Goal: Task Accomplishment & Management: Manage account settings

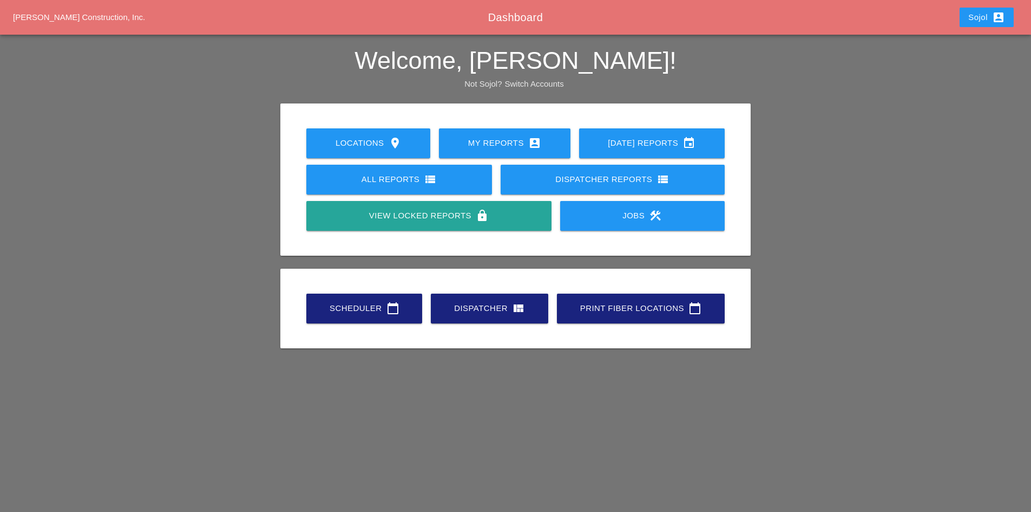
click at [334, 311] on div "Scheduler calendar_today" at bounding box center [364, 308] width 81 height 13
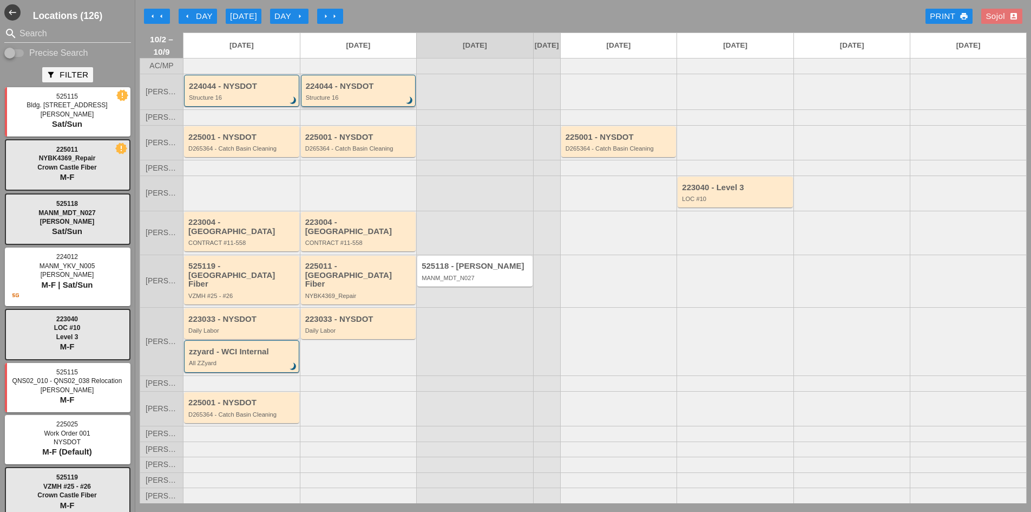
click at [339, 101] on div "Structure 16" at bounding box center [359, 97] width 107 height 6
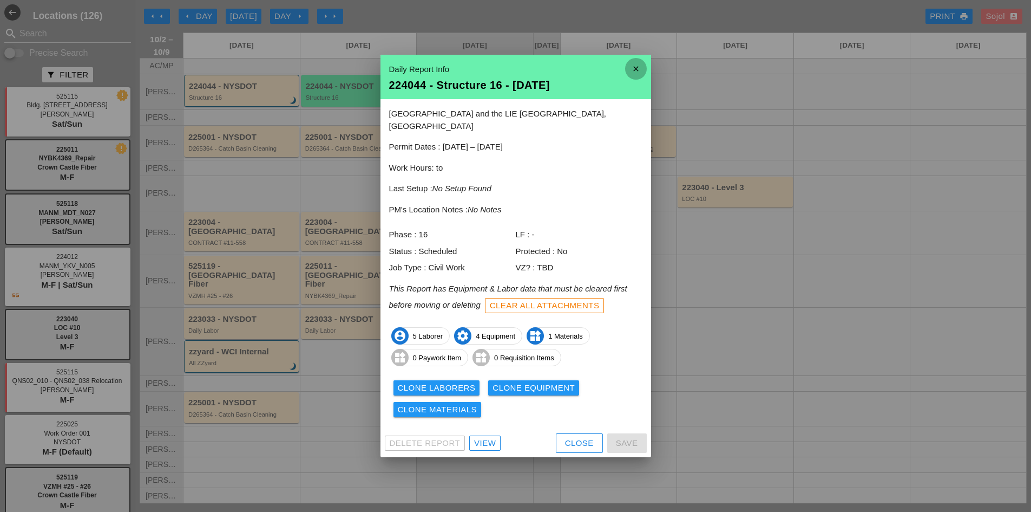
click at [637, 78] on icon "close" at bounding box center [636, 69] width 22 height 22
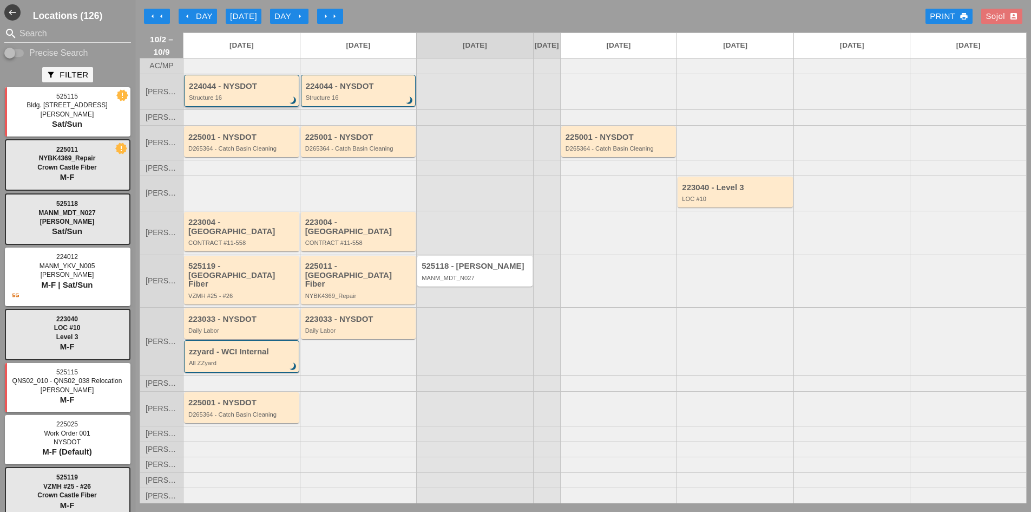
click at [199, 91] on div "224044 - NYSDOT" at bounding box center [242, 86] width 107 height 9
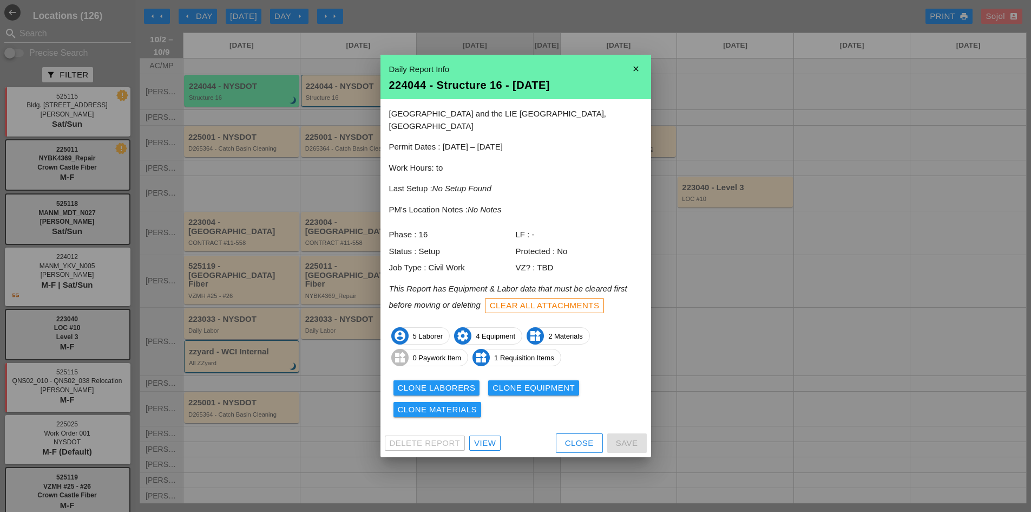
click at [488, 437] on div "View" at bounding box center [485, 443] width 22 height 12
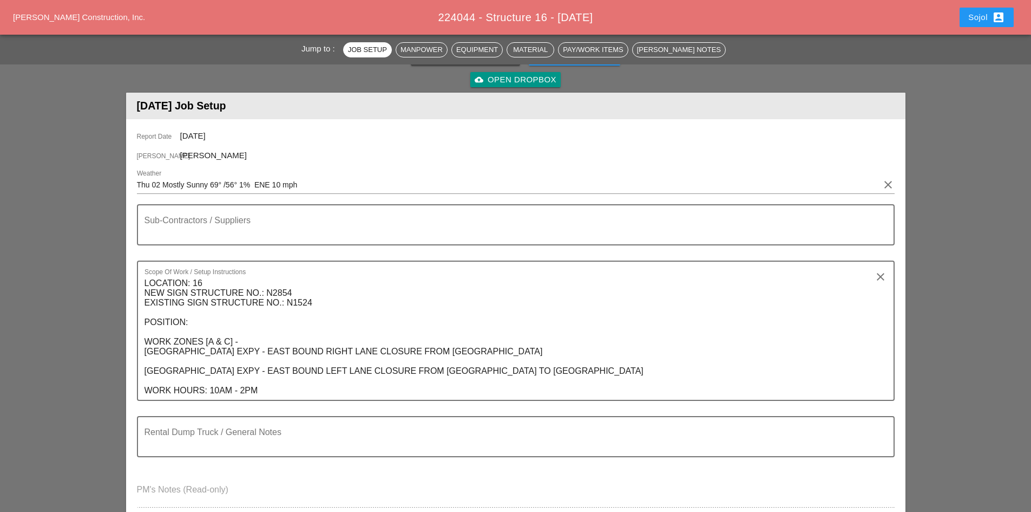
scroll to position [108, 0]
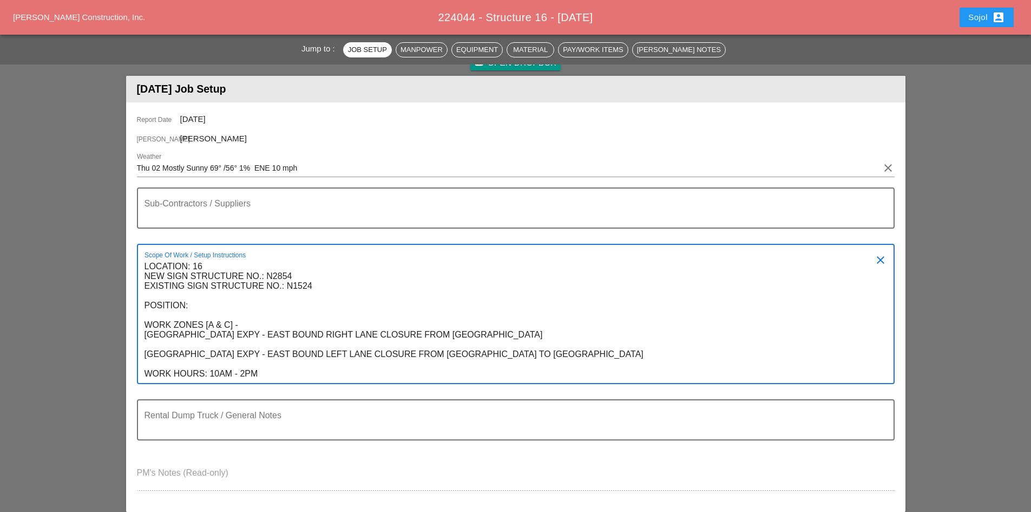
drag, startPoint x: 266, startPoint y: 374, endPoint x: 145, endPoint y: 263, distance: 164.0
click at [145, 263] on textarea "LOCATION: 16 NEW SIGN STRUCTURE NO.: N2854 EXISTING SIGN STRUCTURE NO.: N1524 P…" at bounding box center [512, 320] width 734 height 125
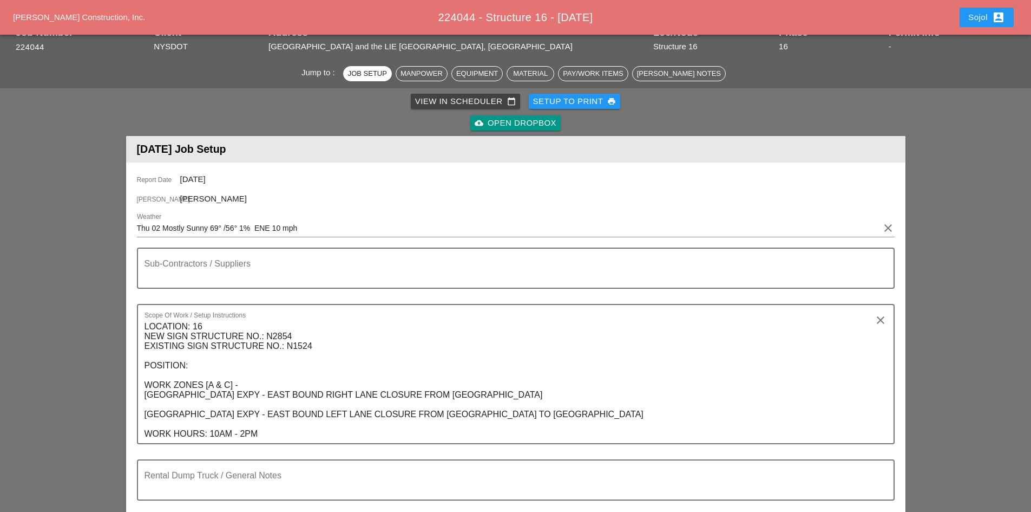
scroll to position [0, 0]
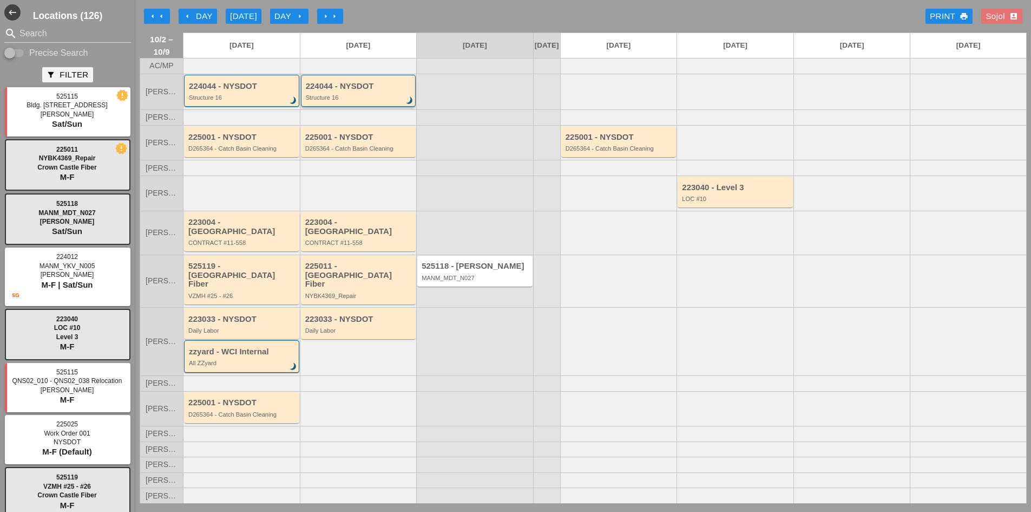
click at [349, 91] on div "224044 - NYSDOT" at bounding box center [359, 86] width 107 height 9
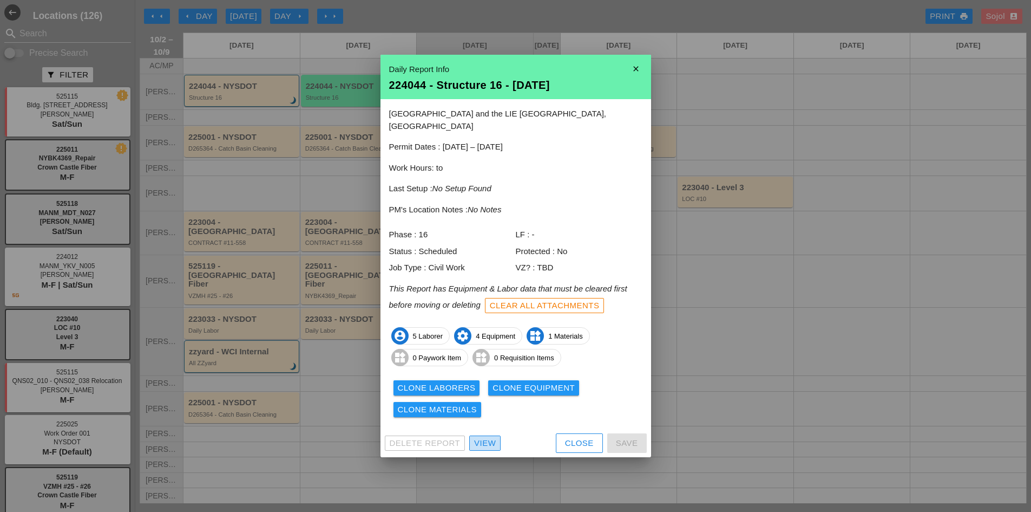
click at [490, 437] on div "View" at bounding box center [485, 443] width 22 height 12
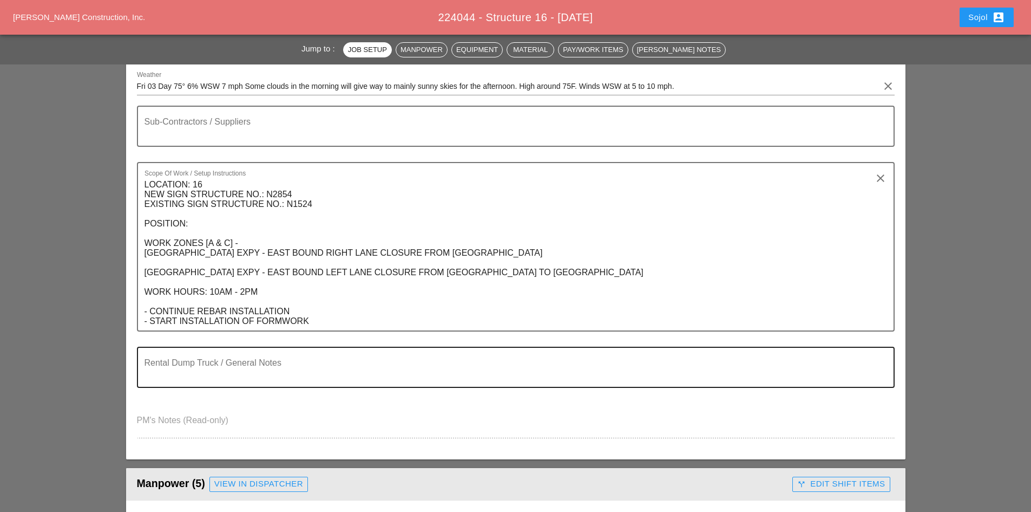
scroll to position [162, 0]
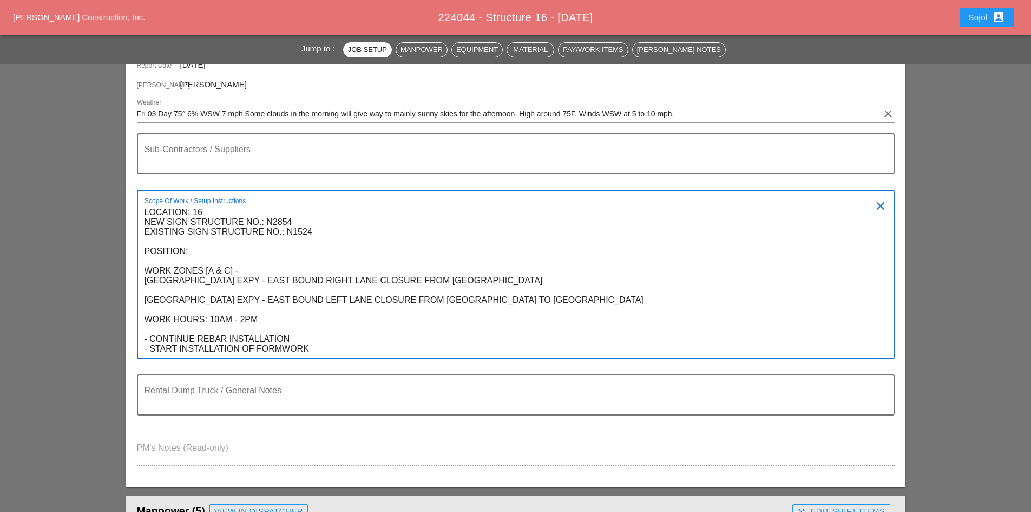
drag, startPoint x: 165, startPoint y: 339, endPoint x: 215, endPoint y: 350, distance: 51.4
click at [215, 350] on textarea "LOCATION: 16 NEW SIGN STRUCTURE NO.: N2854 EXISTING SIGN STRUCTURE NO.: N1524 P…" at bounding box center [512, 281] width 734 height 154
drag, startPoint x: 195, startPoint y: 212, endPoint x: 198, endPoint y: 314, distance: 102.3
click at [198, 314] on textarea "LOCATION: 16 NEW SIGN STRUCTURE NO.: N2854 EXISTING SIGN STRUCTURE NO.: N1524 P…" at bounding box center [512, 281] width 734 height 154
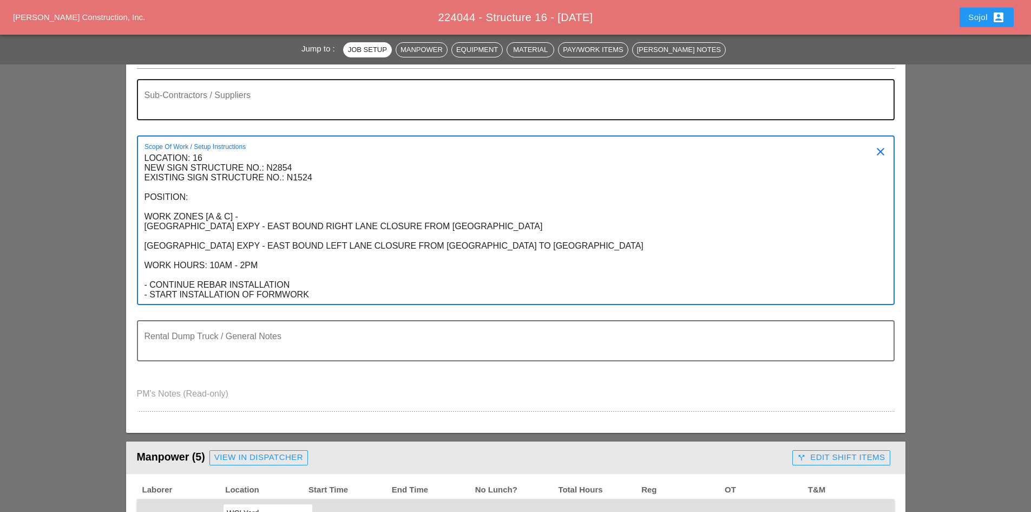
click at [245, 110] on textarea "Sub-Contractors / Suppliers" at bounding box center [512, 106] width 734 height 26
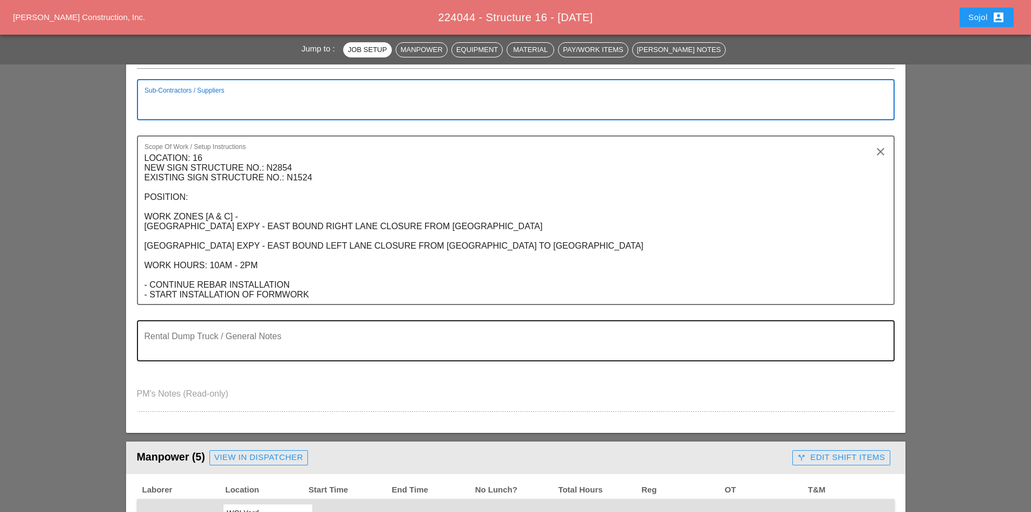
click at [218, 346] on textarea "Rental Dump Truck / General Notes" at bounding box center [512, 347] width 734 height 26
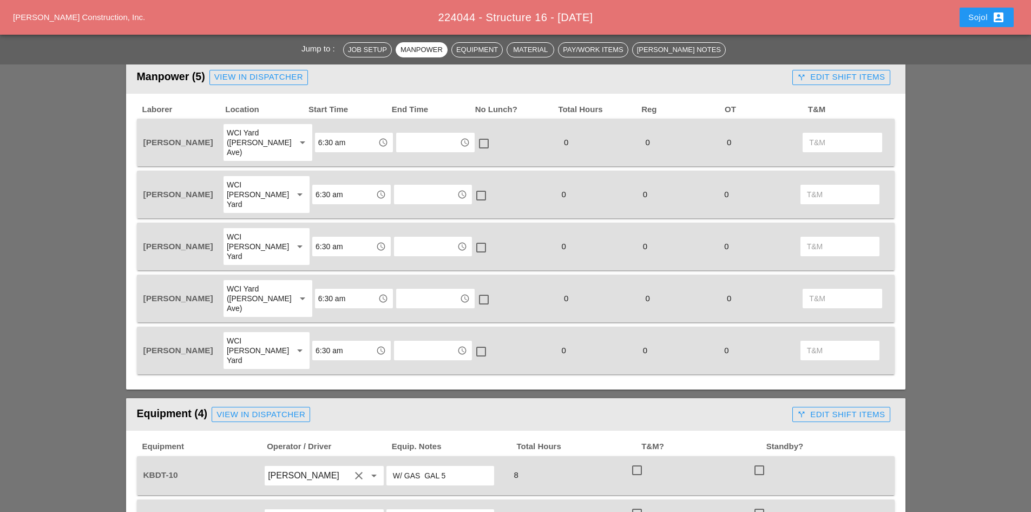
scroll to position [595, 0]
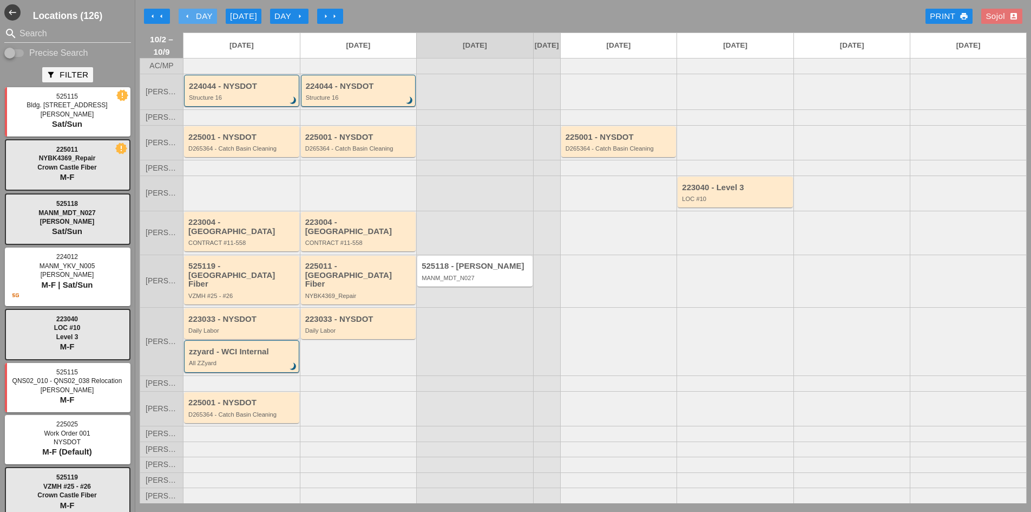
click at [190, 14] on icon "arrow_left" at bounding box center [187, 16] width 9 height 9
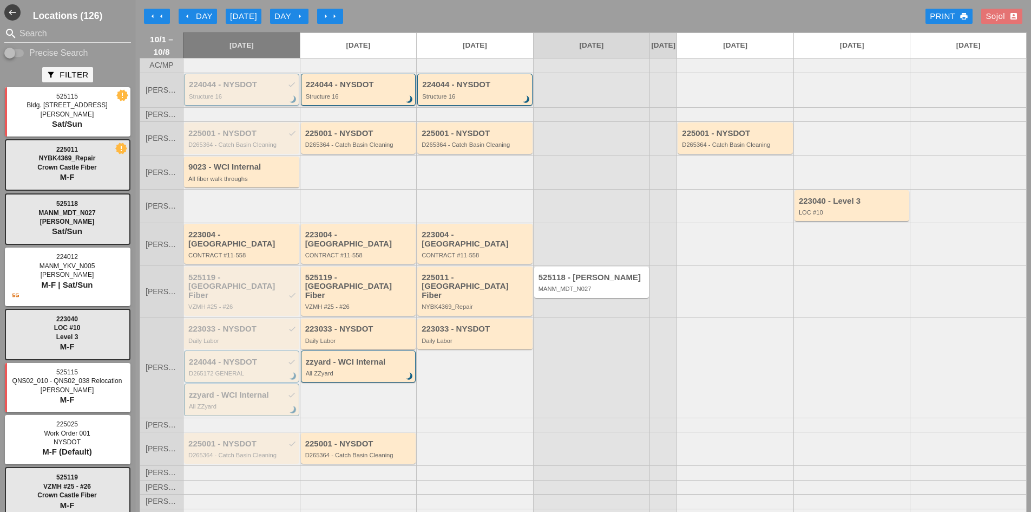
click at [217, 89] on div "224044 - NYSDOT check" at bounding box center [242, 84] width 107 height 9
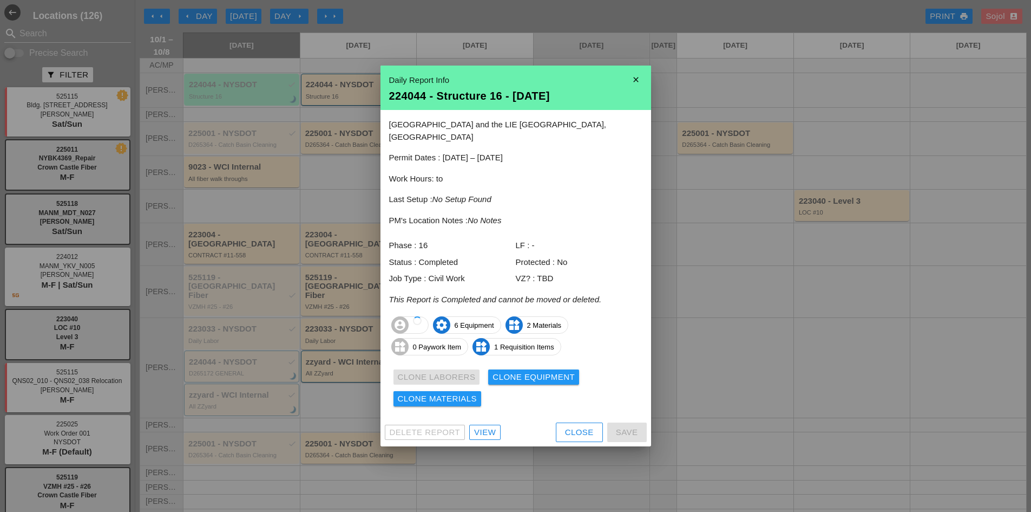
click at [482, 428] on div "View" at bounding box center [485, 432] width 22 height 12
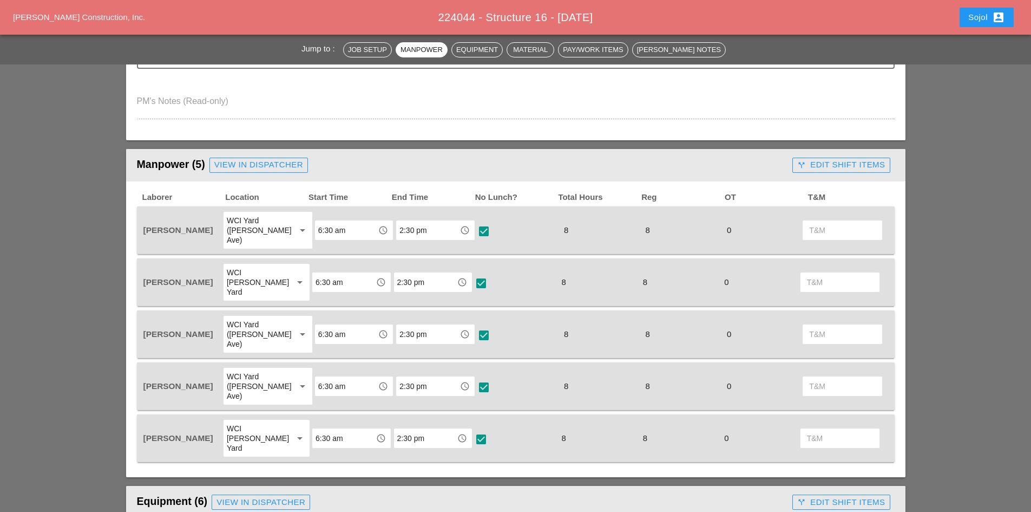
scroll to position [379, 0]
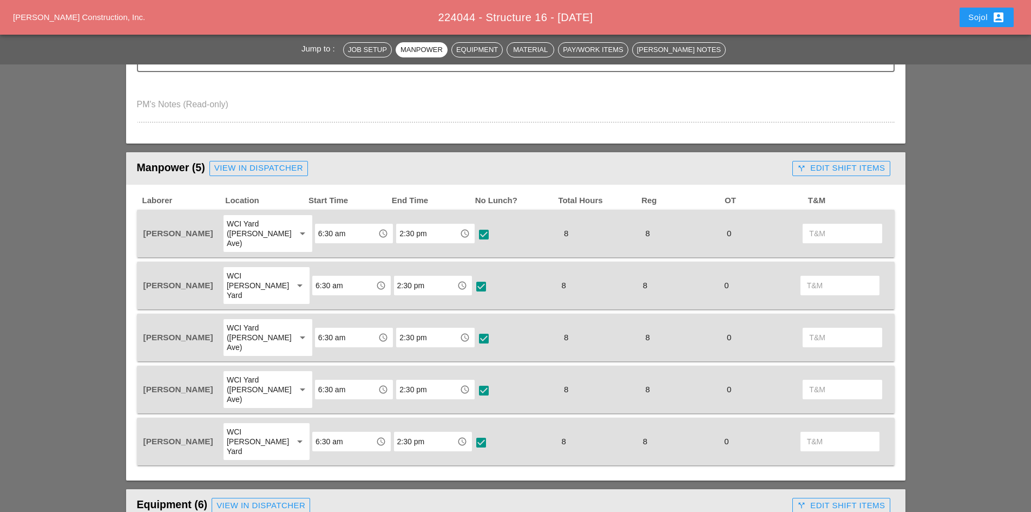
click at [831, 171] on div "call_split Edit Shift Items" at bounding box center [841, 168] width 88 height 12
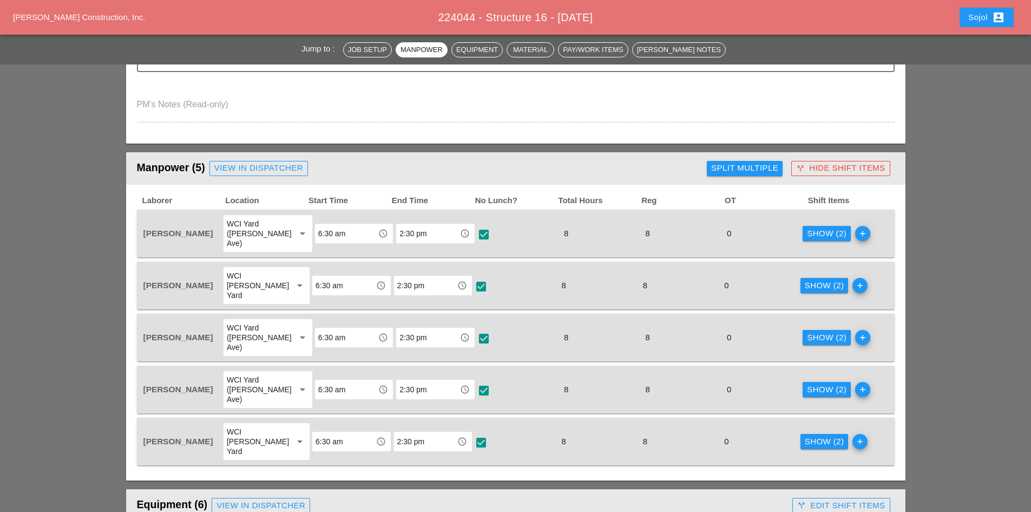
click at [828, 228] on div "Show (2)" at bounding box center [827, 233] width 40 height 12
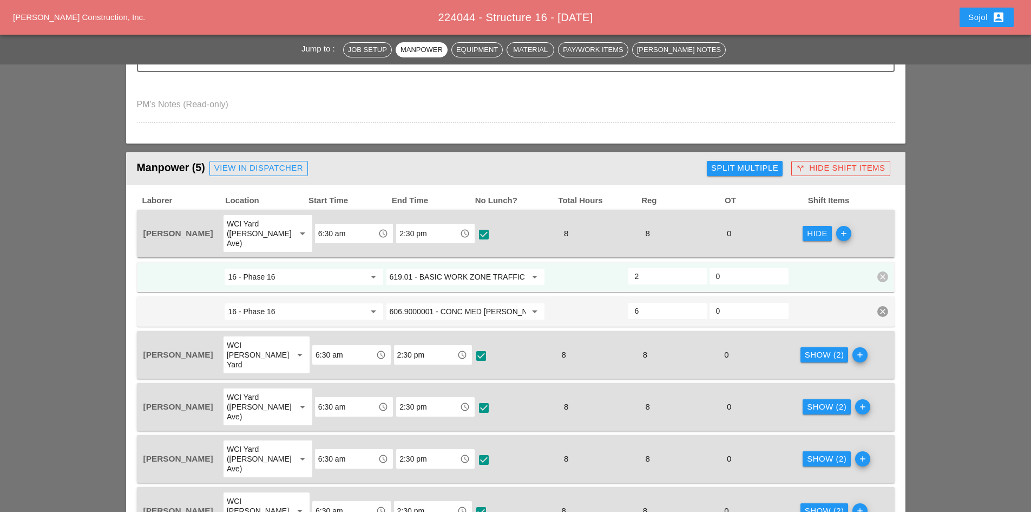
click at [813, 227] on div "Hide" at bounding box center [817, 233] width 21 height 12
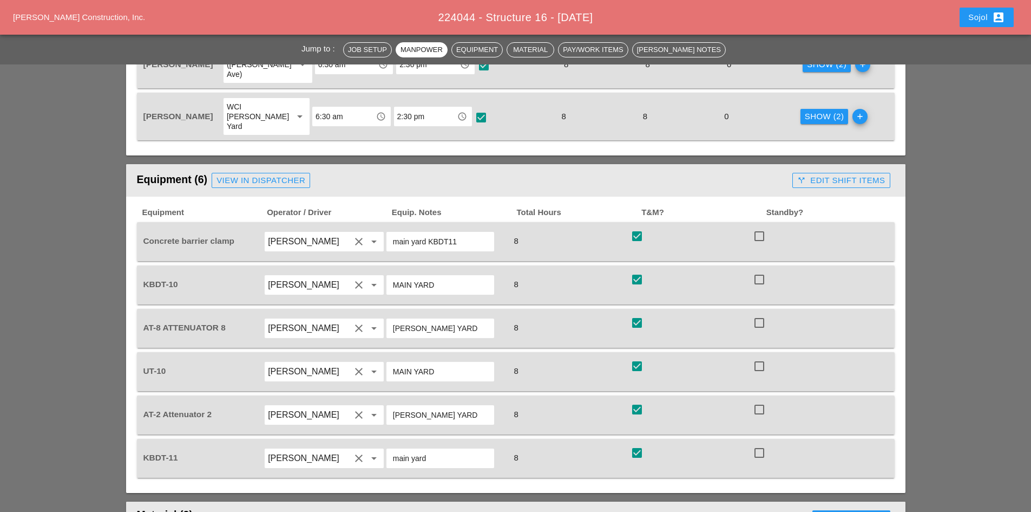
scroll to position [650, 0]
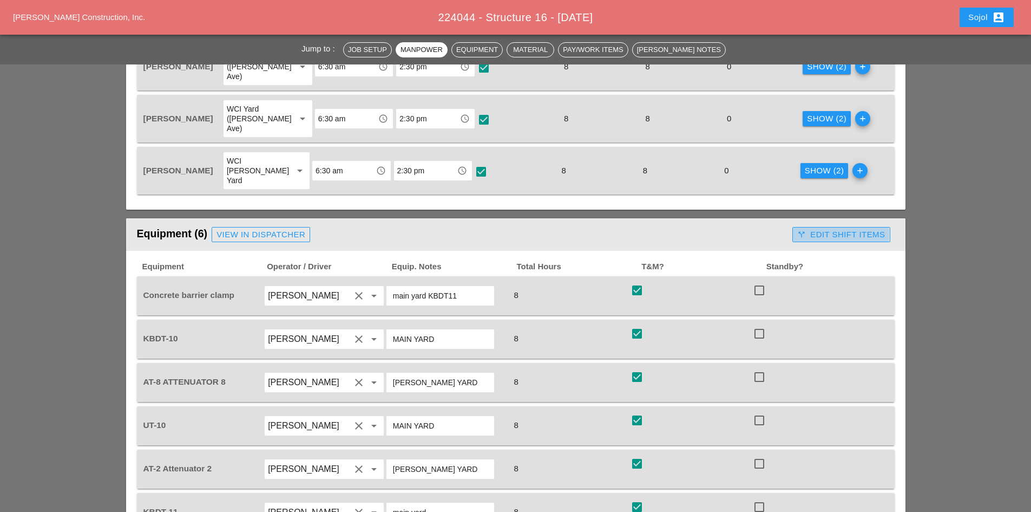
click at [854, 228] on div "call_split Edit Shift Items" at bounding box center [841, 234] width 88 height 12
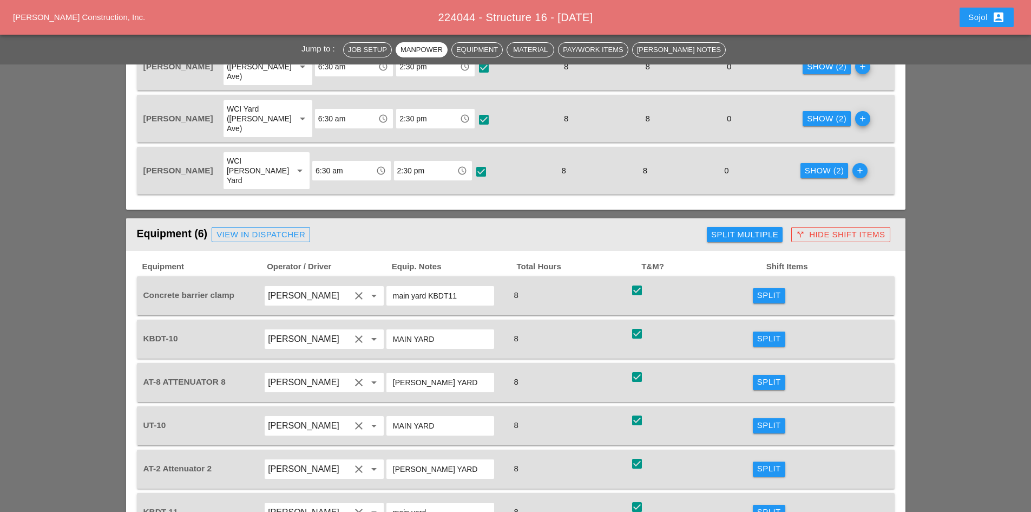
scroll to position [704, 0]
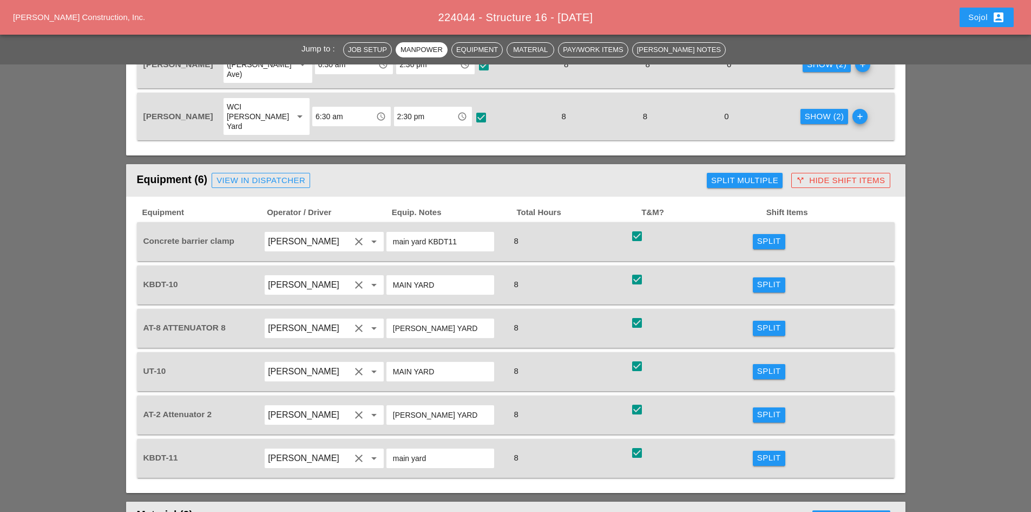
click at [763, 235] on div "Split" at bounding box center [769, 241] width 24 height 12
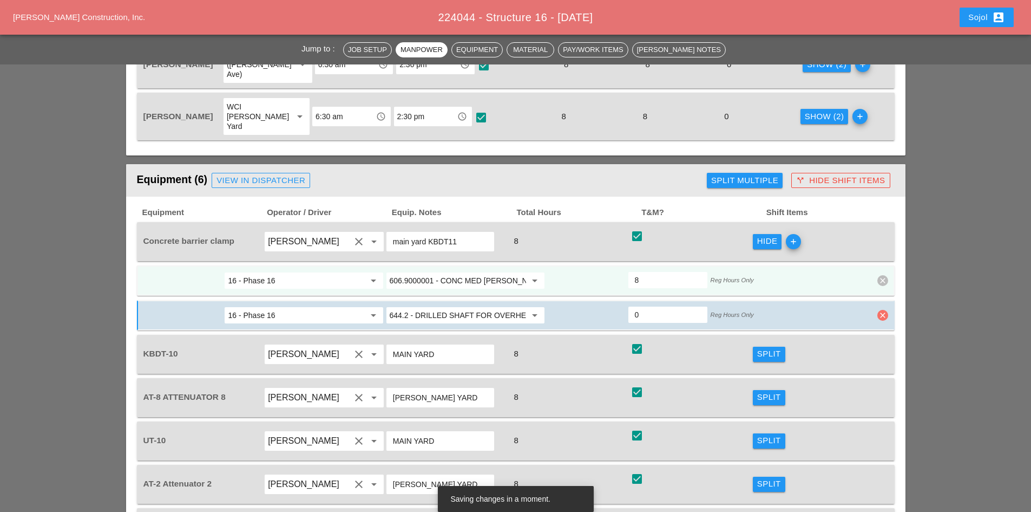
click at [881, 310] on icon "clear" at bounding box center [882, 315] width 11 height 11
click at [870, 233] on div "Confirm delete" at bounding box center [883, 241] width 78 height 27
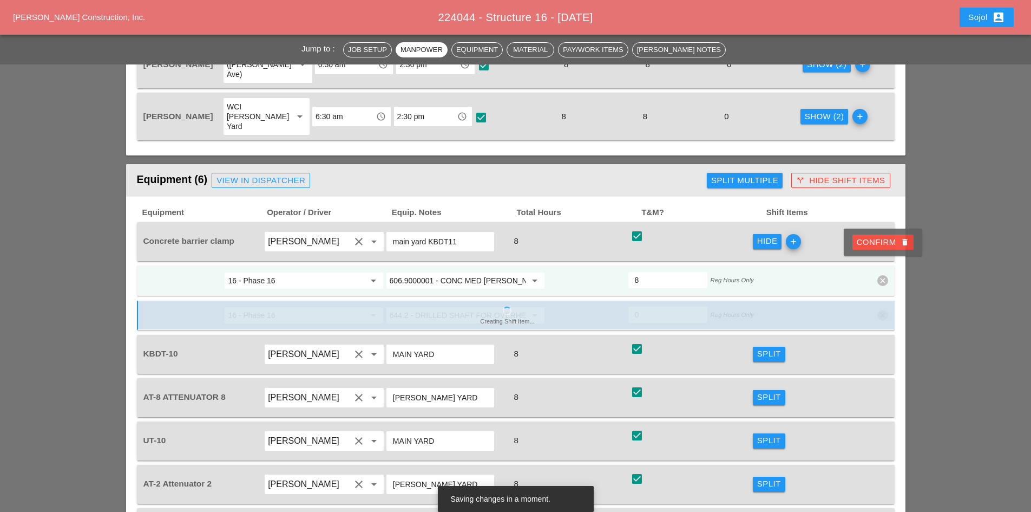
click at [869, 238] on div "Confirm delete" at bounding box center [883, 242] width 53 height 12
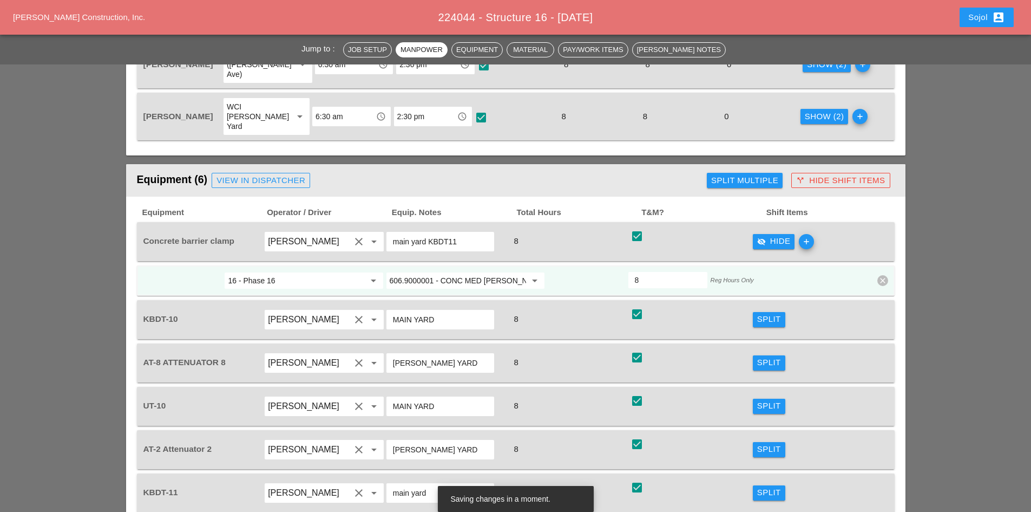
click at [771, 235] on div "visibility_off Hide" at bounding box center [774, 241] width 34 height 12
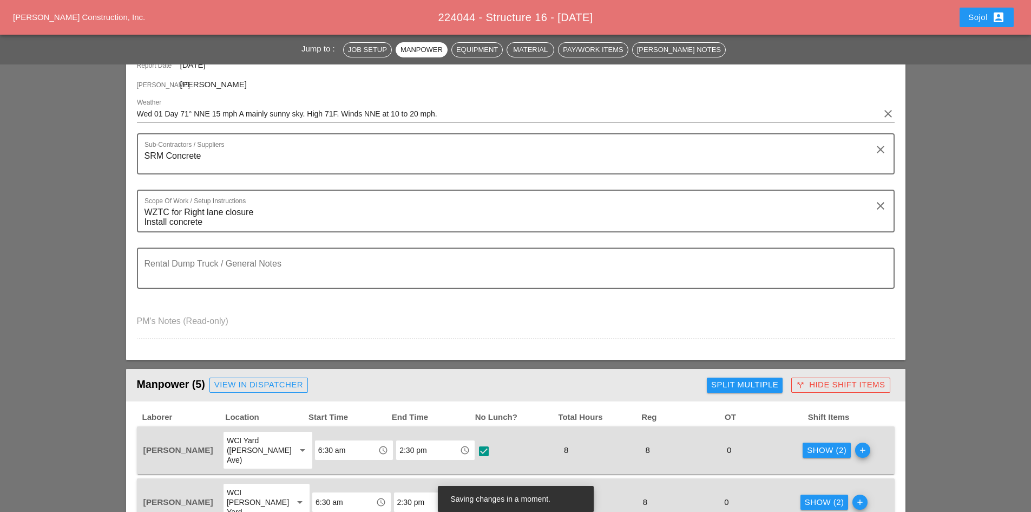
scroll to position [108, 0]
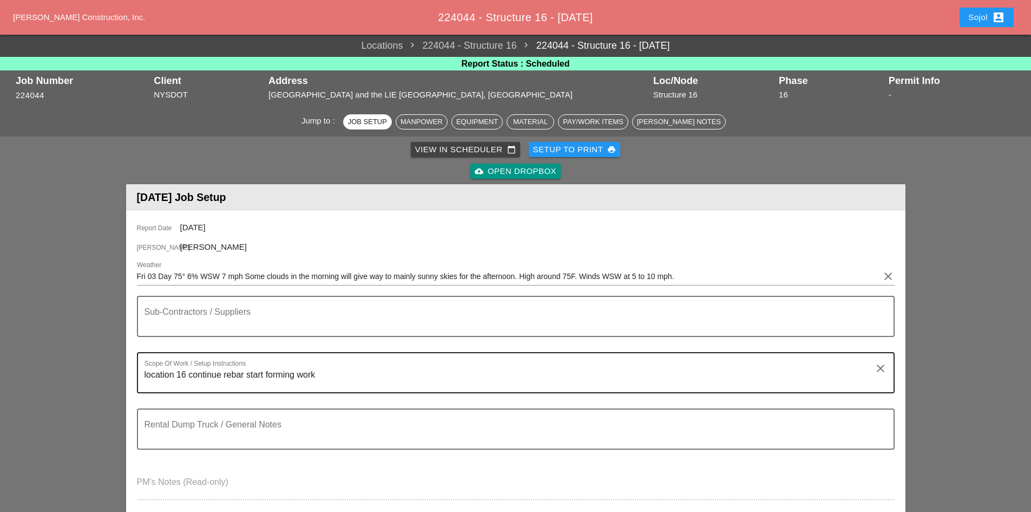
click at [263, 363] on div "Scope Of Work / Setup Instructions location 16 continue rebar start forming work" at bounding box center [512, 372] width 734 height 39
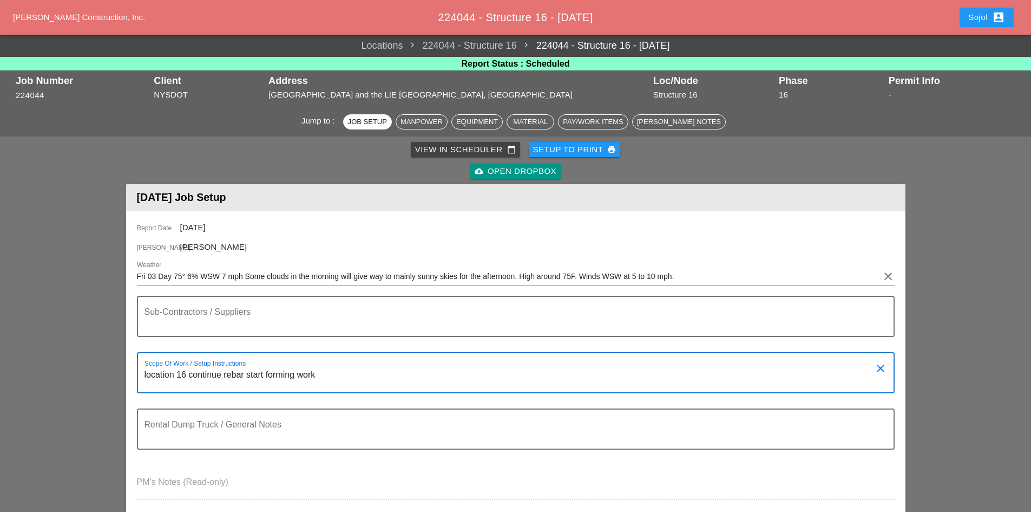
click at [145, 376] on textarea "location 16 continue rebar start forming work" at bounding box center [512, 379] width 734 height 26
drag, startPoint x: 185, startPoint y: 376, endPoint x: 140, endPoint y: 376, distance: 44.9
click at [140, 376] on div "Scope Of Work / Setup Instructions location 16 continue rebar start forming wor…" at bounding box center [516, 372] width 758 height 41
paste textarea "LOCATION: 16 NEW SIGN STRUCTURE NO.: N2854 EXISTING SIGN STRUCTURE NO.: N1524 P…"
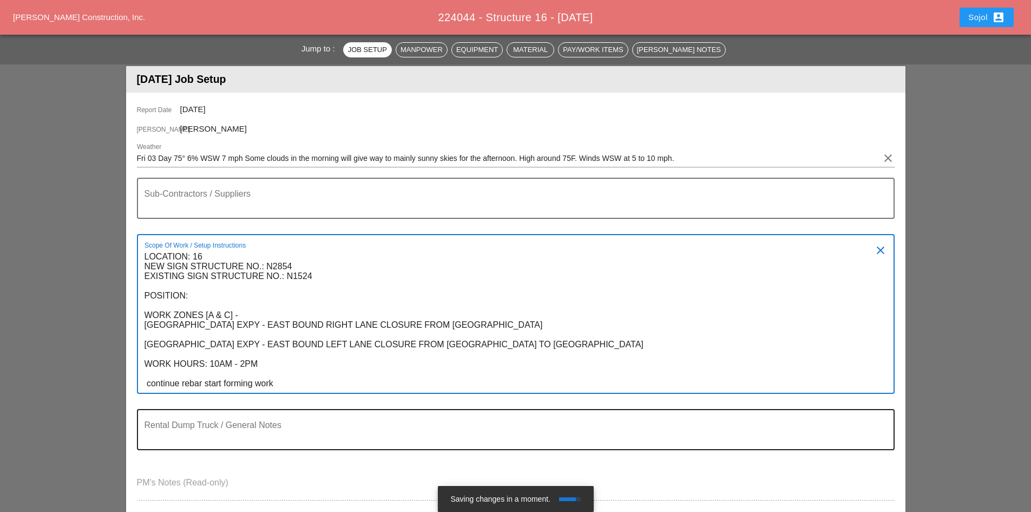
scroll to position [162, 0]
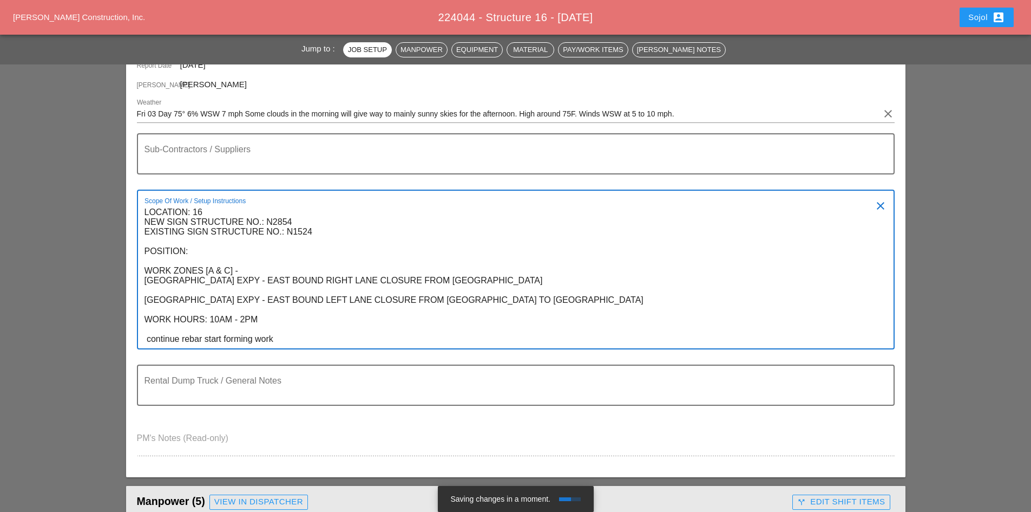
click at [203, 338] on textarea "LOCATION: 16 NEW SIGN STRUCTURE NO.: N2854 EXISTING SIGN STRUCTURE NO.: N1524 P…" at bounding box center [512, 276] width 734 height 145
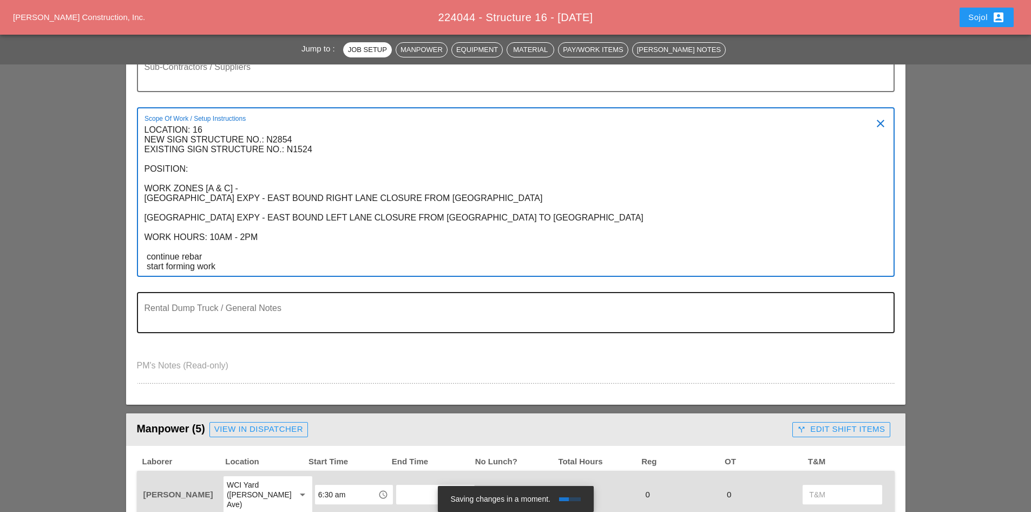
scroll to position [217, 0]
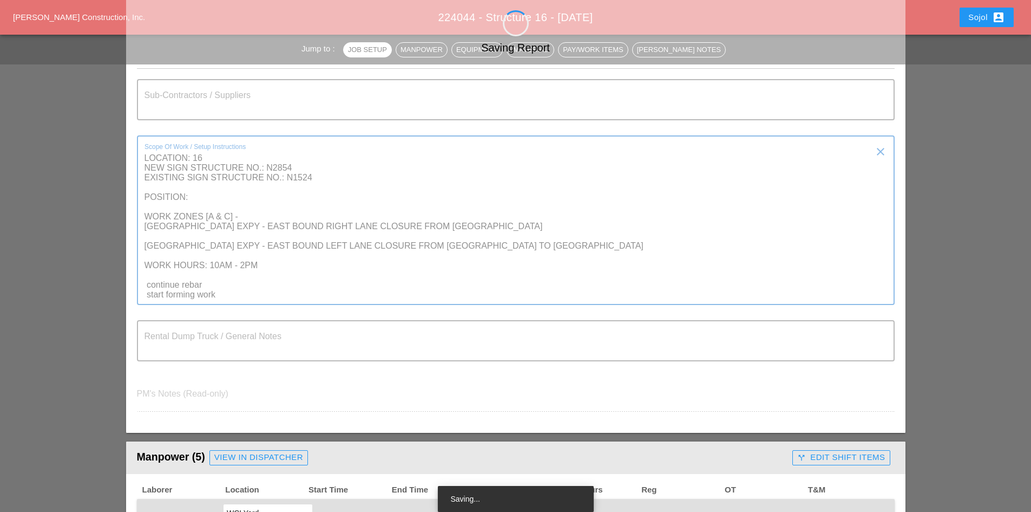
drag, startPoint x: 219, startPoint y: 297, endPoint x: 143, endPoint y: 288, distance: 75.7
click at [143, 288] on div "Saving Report Report Date 10/03/2025 Foreman Filipe Silva Weather Fri 03 Day 75…" at bounding box center [516, 213] width 780 height 438
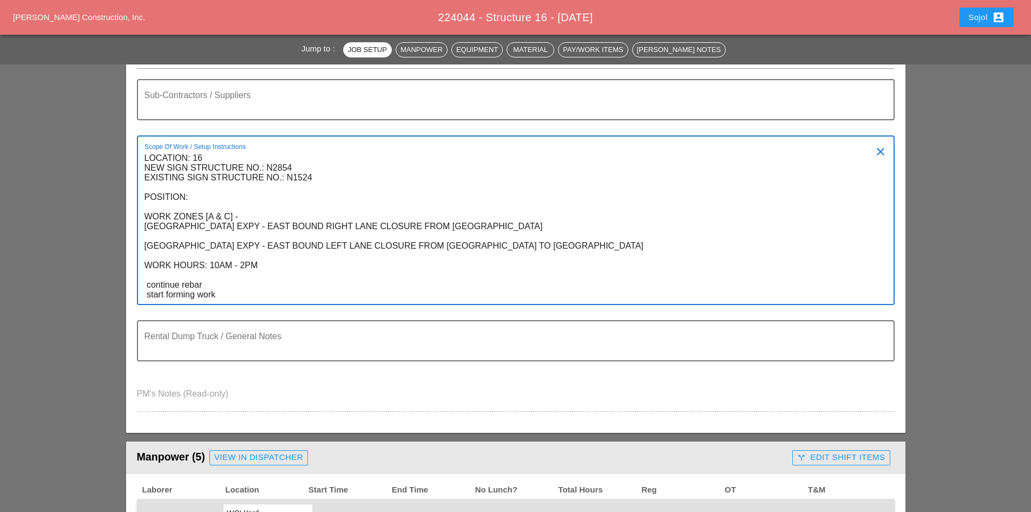
click at [148, 286] on textarea "LOCATION: 16 NEW SIGN STRUCTURE NO.: N2854 EXISTING SIGN STRUCTURE NO.: N1524 P…" at bounding box center [512, 226] width 734 height 154
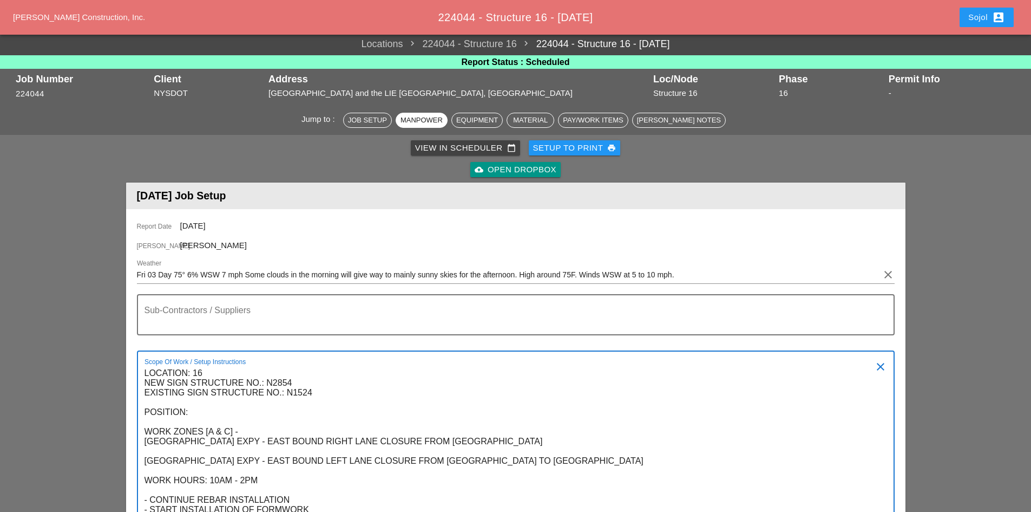
scroll to position [0, 0]
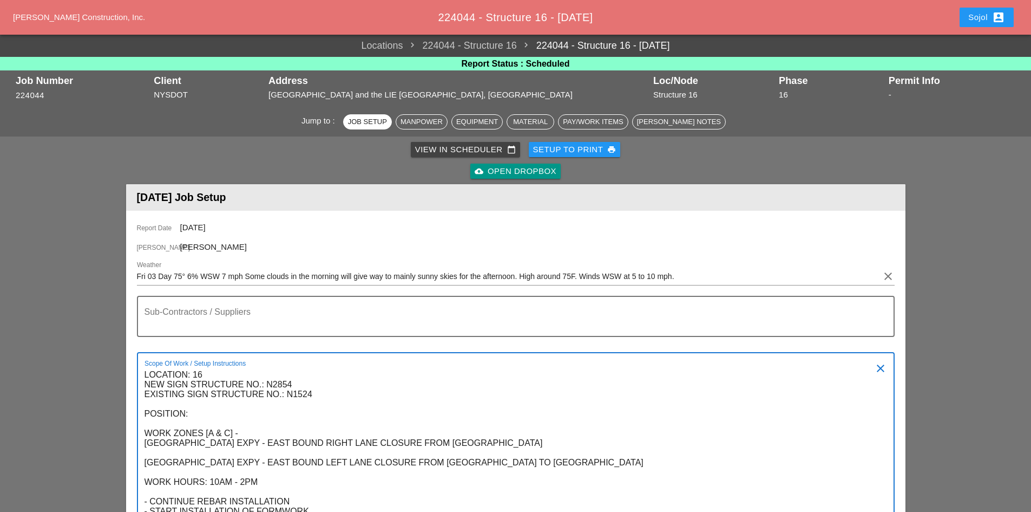
type textarea "LOCATION: 16 NEW SIGN STRUCTURE NO.: N2854 EXISTING SIGN STRUCTURE NO.: N1524 P…"
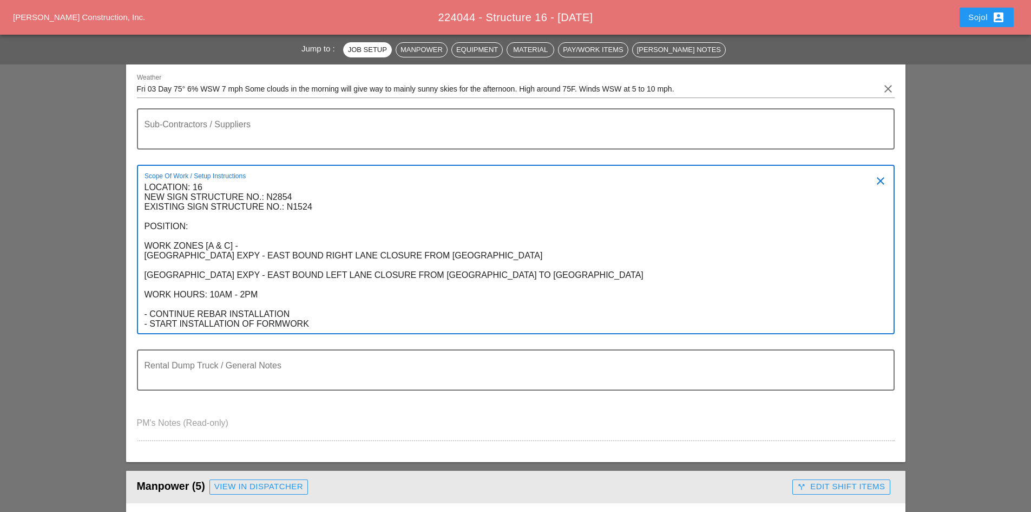
scroll to position [108, 0]
